Goal: Task Accomplishment & Management: Use online tool/utility

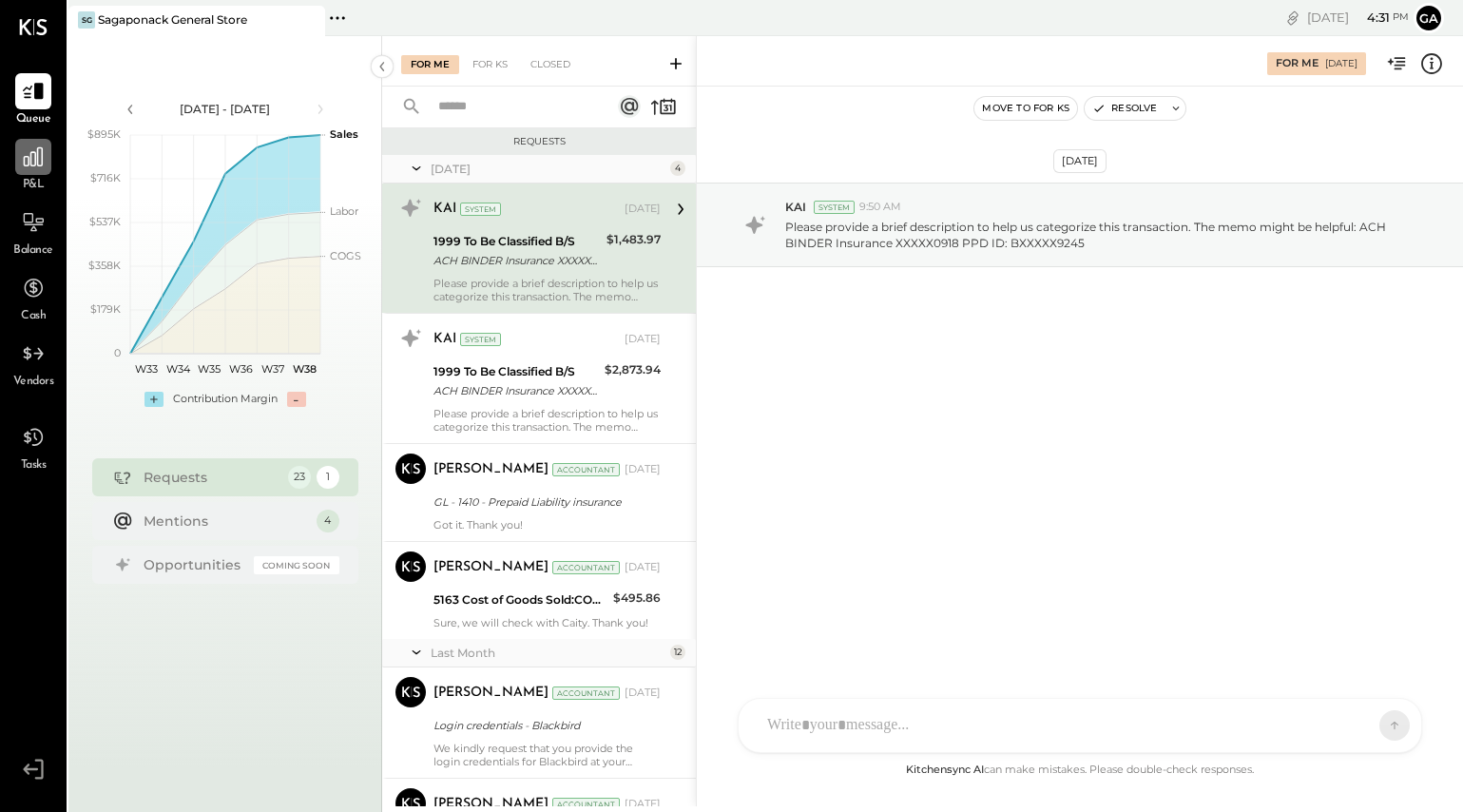
click at [19, 165] on div at bounding box center [33, 156] width 36 height 36
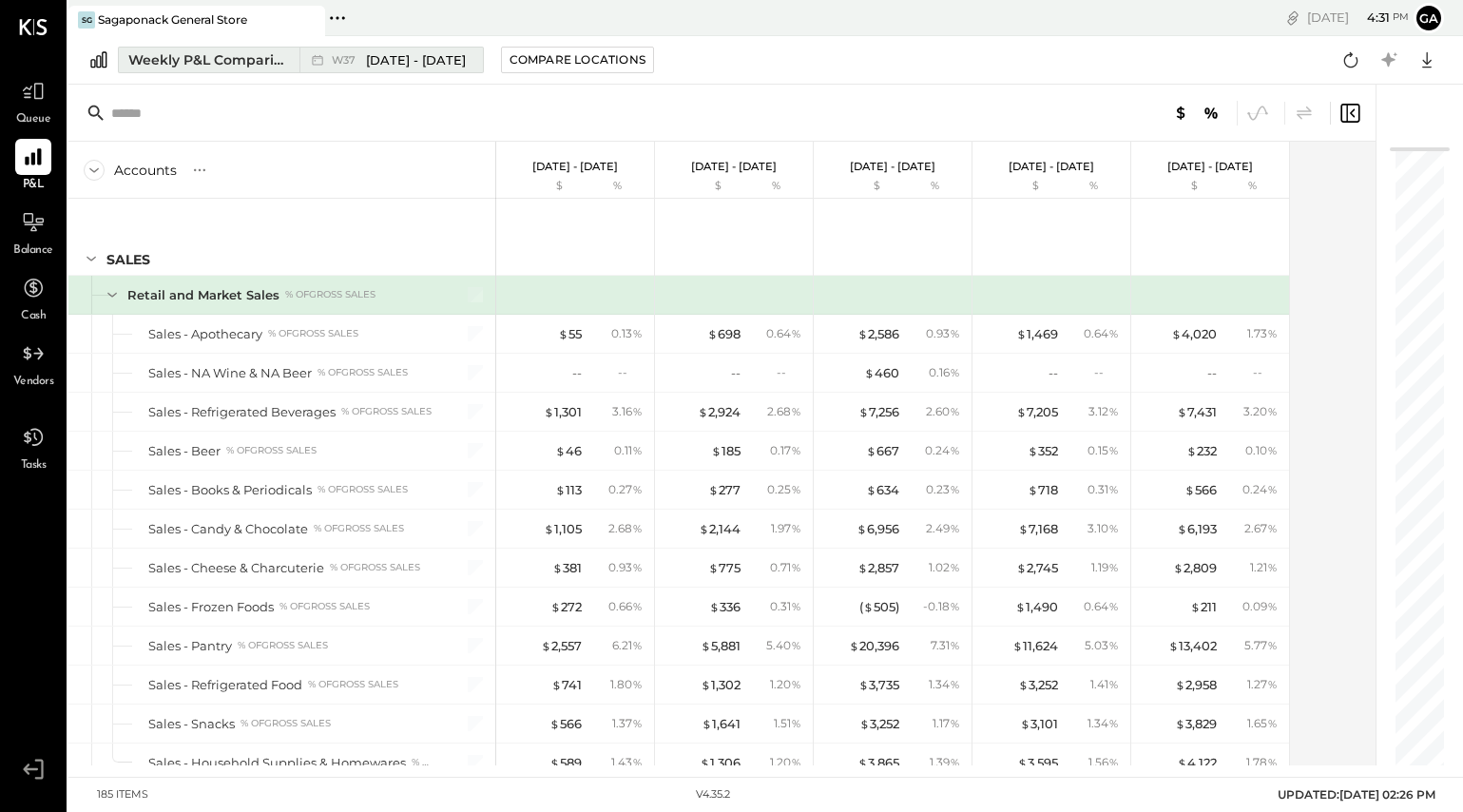
click at [194, 54] on div "Weekly P&L Comparison" at bounding box center [209, 60] width 160 height 19
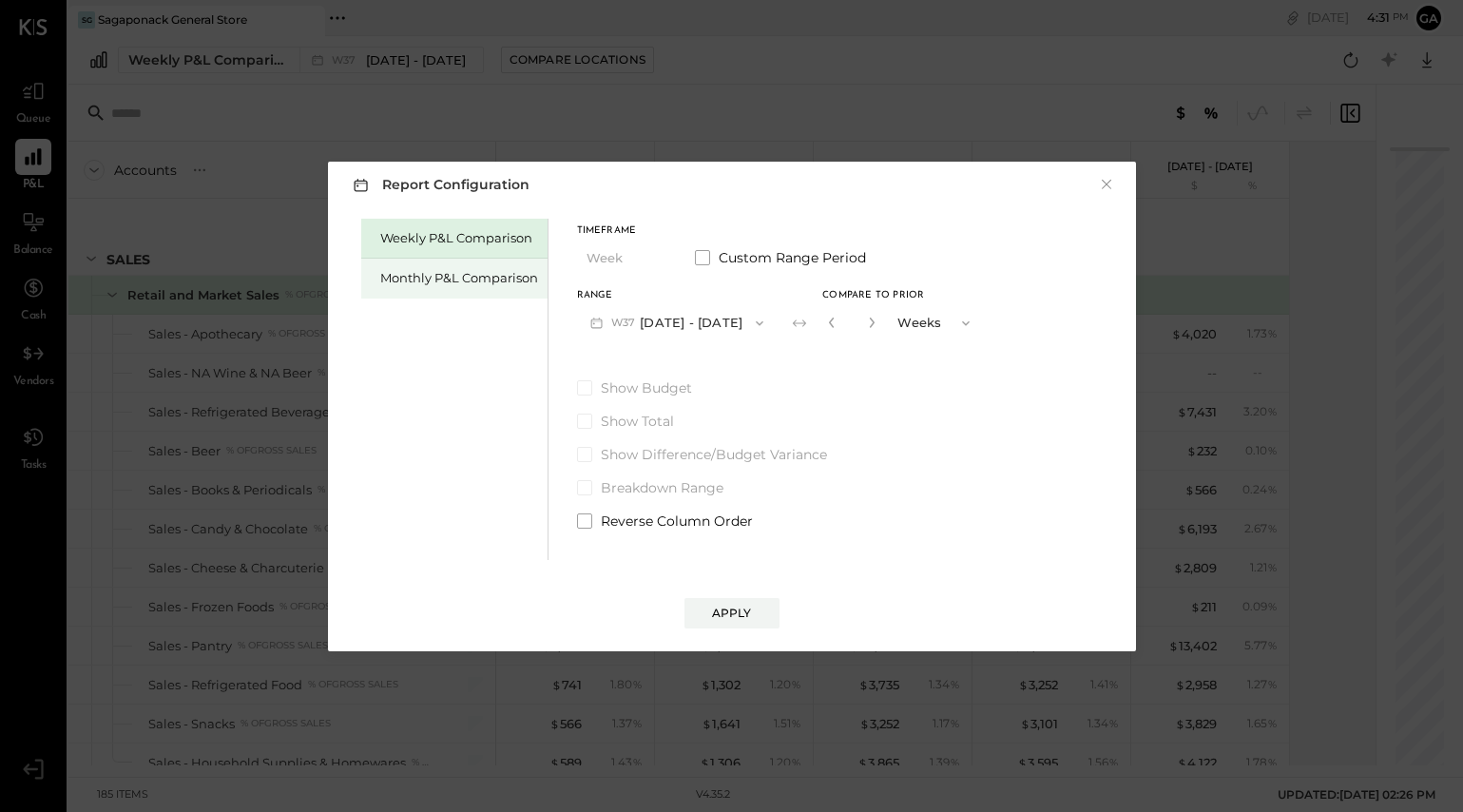
click at [418, 273] on div "Monthly P&L Comparison" at bounding box center [460, 278] width 158 height 19
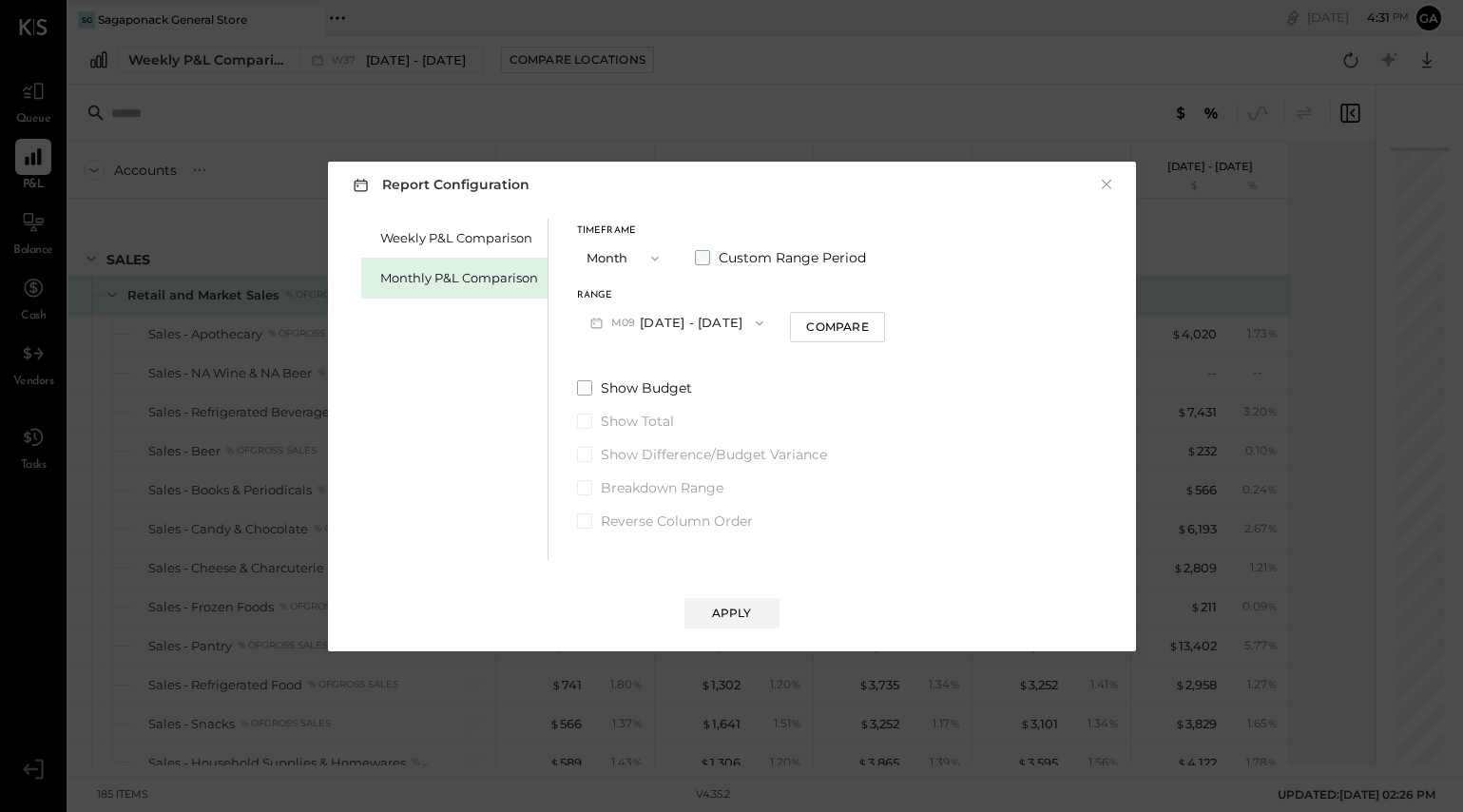
click at [695, 248] on label "Custom Range Period" at bounding box center [780, 257] width 171 height 19
click at [618, 309] on button "[DATE]" at bounding box center [633, 323] width 113 height 35
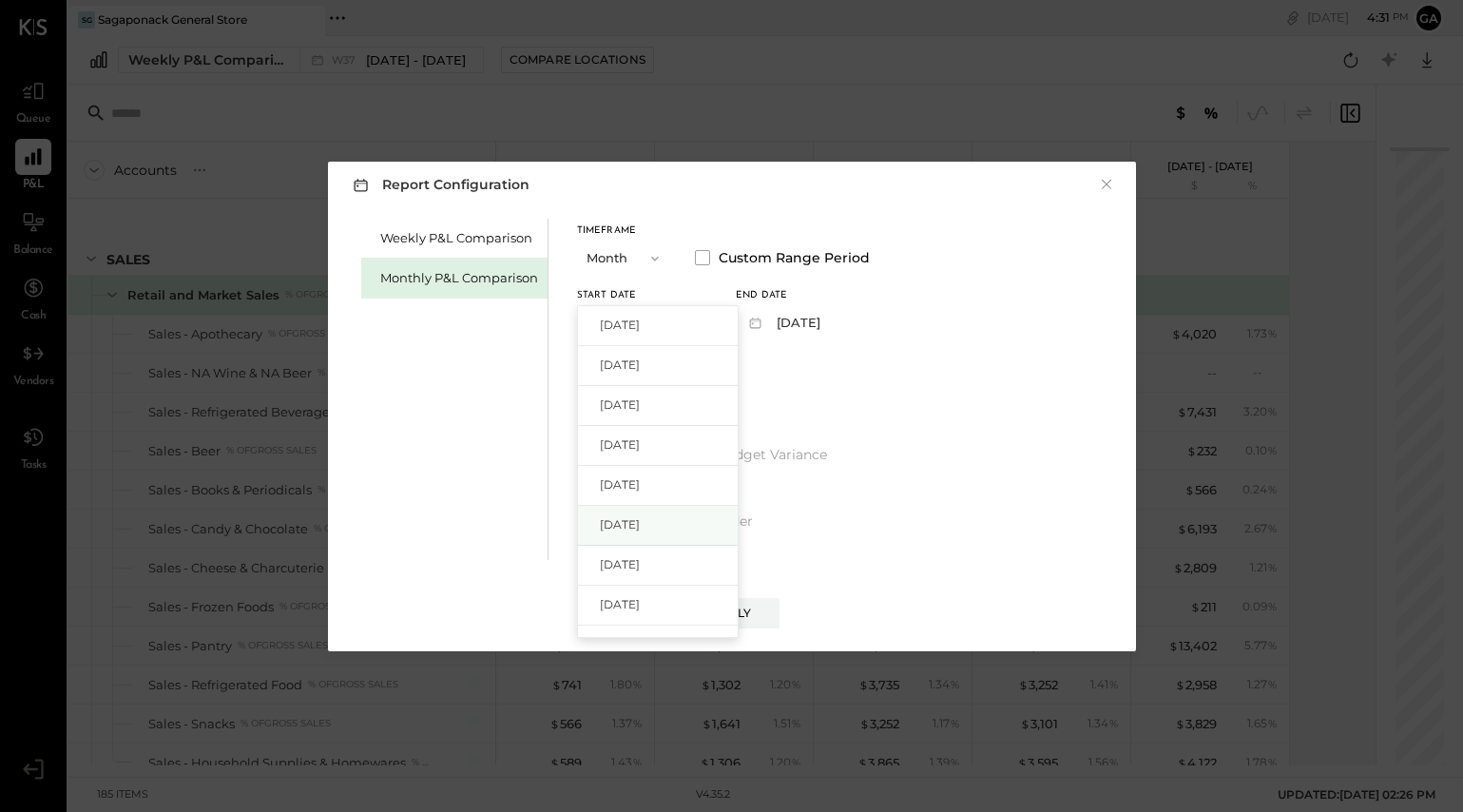
click at [636, 522] on span "[DATE]" at bounding box center [620, 524] width 40 height 17
click at [802, 336] on button "[DATE]" at bounding box center [792, 323] width 113 height 35
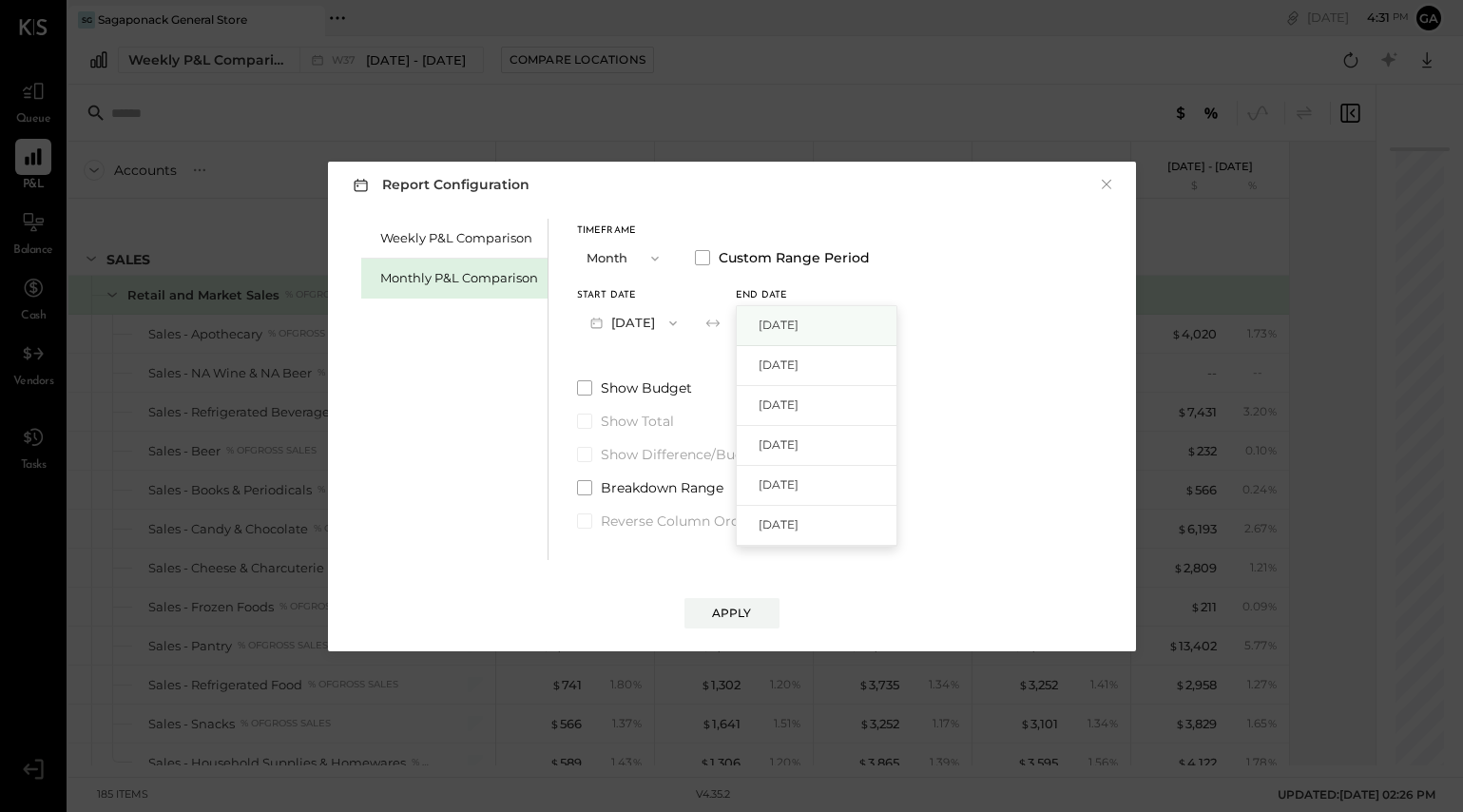
click at [798, 323] on span "[DATE]" at bounding box center [778, 324] width 40 height 17
click at [831, 323] on button "[DATE]" at bounding box center [792, 323] width 113 height 35
click at [826, 350] on div "[DATE]" at bounding box center [817, 366] width 160 height 40
click at [713, 617] on div "Apply" at bounding box center [732, 613] width 40 height 17
